Goal: Task Accomplishment & Management: Manage account settings

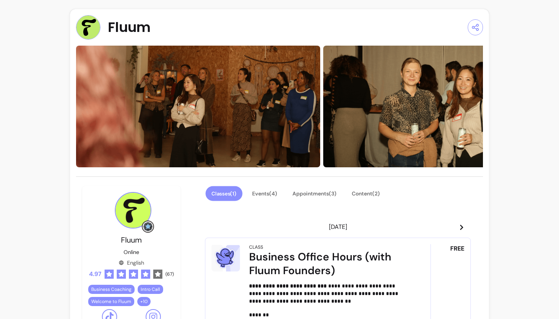
click at [231, 192] on button "Classes ( 1 )" at bounding box center [224, 193] width 37 height 15
click at [266, 194] on button "Events ( 4 )" at bounding box center [264, 193] width 37 height 15
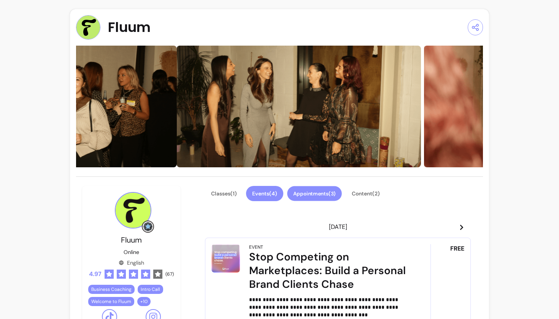
click at [313, 194] on button "Appointments ( 3 )" at bounding box center [314, 193] width 55 height 15
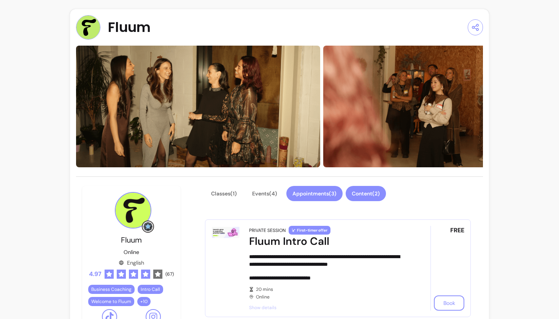
click at [360, 187] on button "Content ( 2 )" at bounding box center [366, 193] width 40 height 15
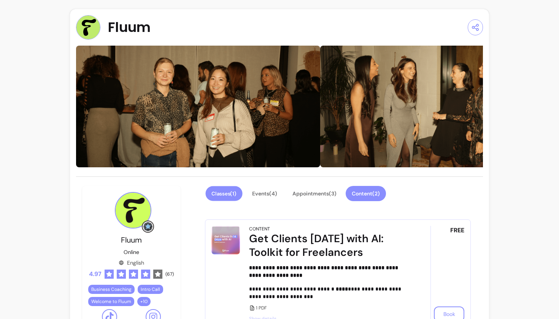
click at [225, 198] on button "Classes ( 1 )" at bounding box center [224, 193] width 37 height 15
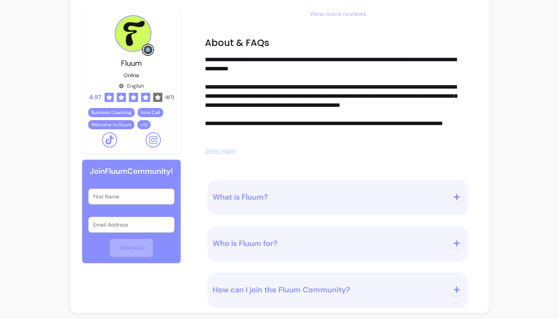
click at [285, 235] on button "Who is Fluum for?" at bounding box center [338, 243] width 251 height 25
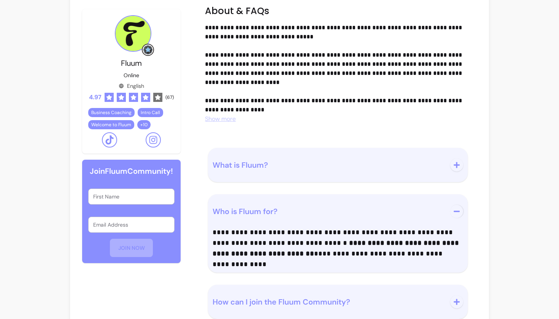
scroll to position [606, 0]
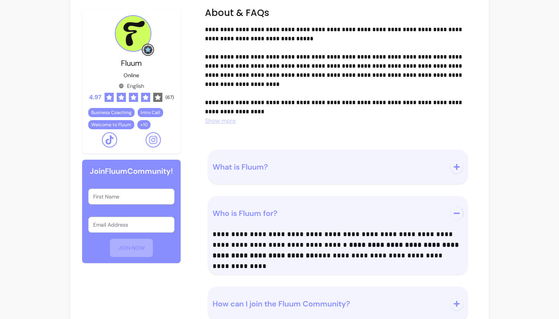
click at [457, 214] on icon "button" at bounding box center [456, 213] width 7 height 7
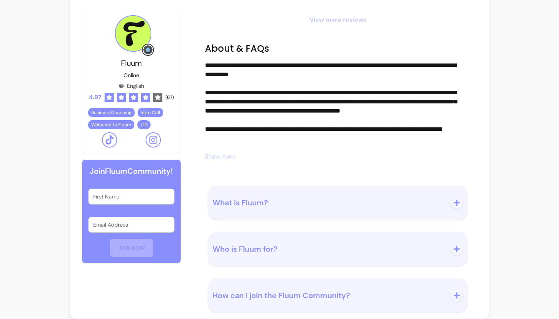
scroll to position [570, 0]
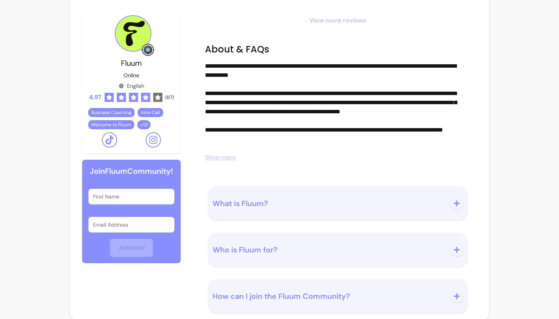
click at [211, 158] on span "Show more" at bounding box center [220, 157] width 31 height 8
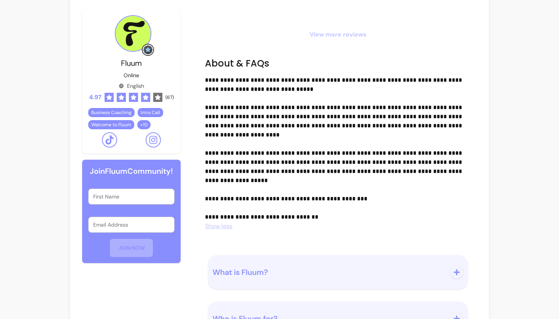
scroll to position [385, 0]
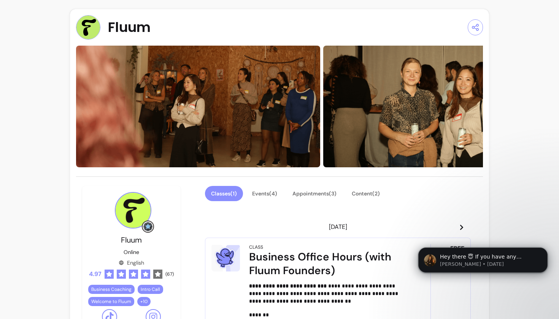
scroll to position [193, 0]
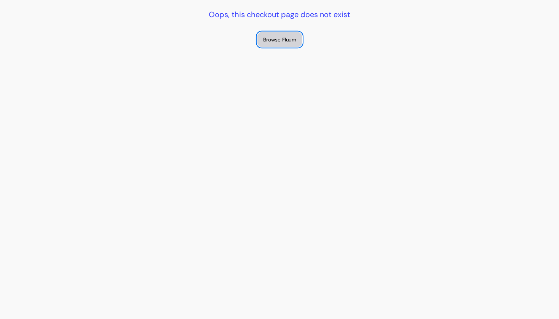
click at [284, 45] on button "Browse Fluum" at bounding box center [279, 39] width 44 height 15
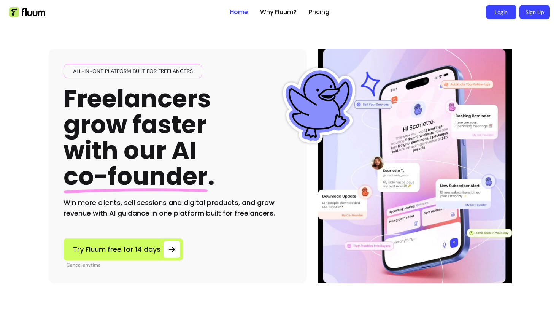
click at [511, 8] on link "Login" at bounding box center [501, 12] width 30 height 14
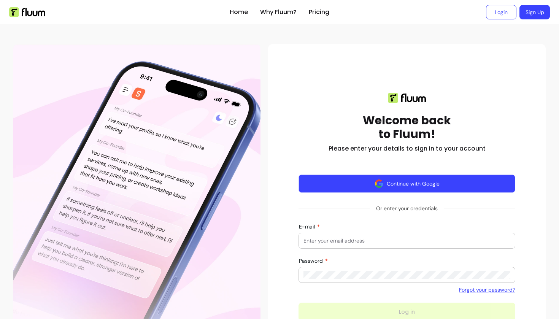
click at [394, 183] on button "Continue with Google" at bounding box center [406, 184] width 217 height 18
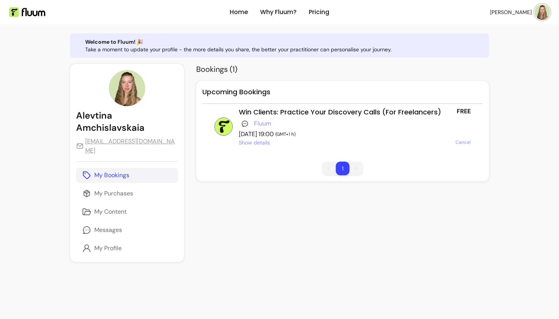
click at [246, 140] on span "Show details" at bounding box center [254, 143] width 31 height 8
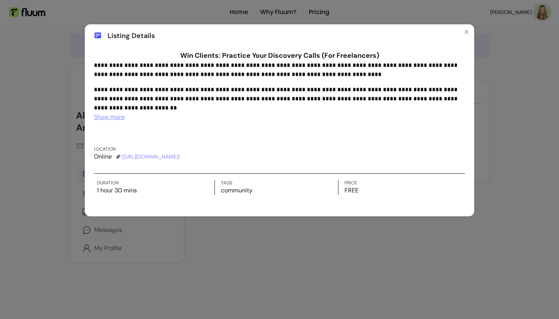
click at [180, 157] on link "( [URL][DOMAIN_NAME] )" at bounding box center [151, 157] width 58 height 8
